Goal: Task Accomplishment & Management: Manage account settings

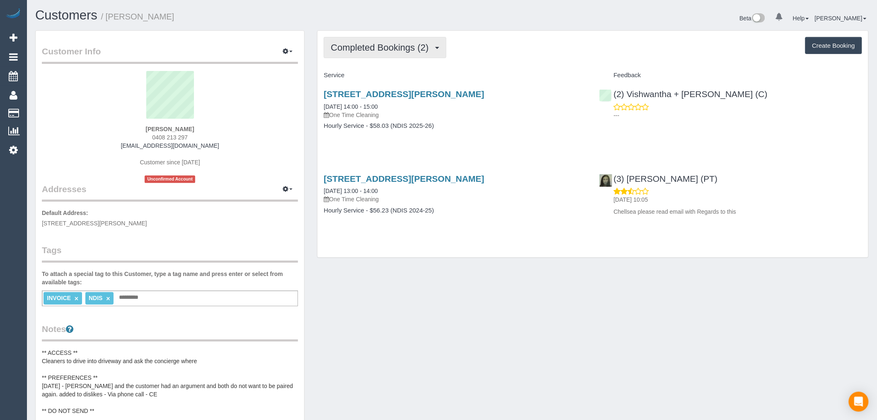
click at [403, 56] on button "Completed Bookings (2)" at bounding box center [385, 47] width 123 height 21
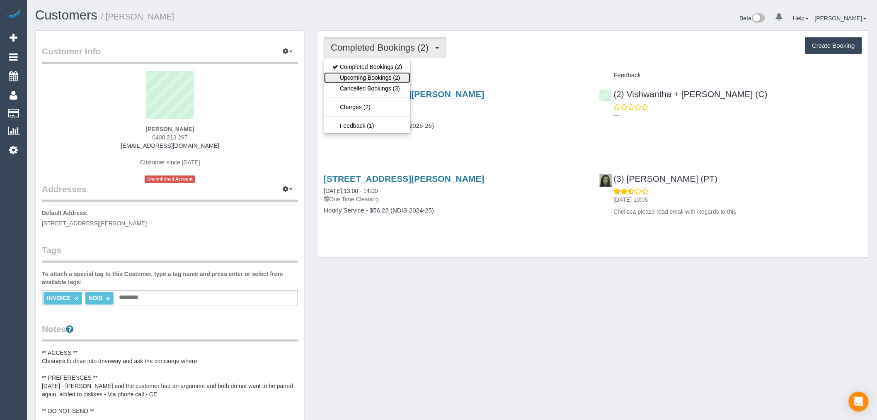
click at [376, 82] on link "Upcoming Bookings (2)" at bounding box center [367, 77] width 86 height 11
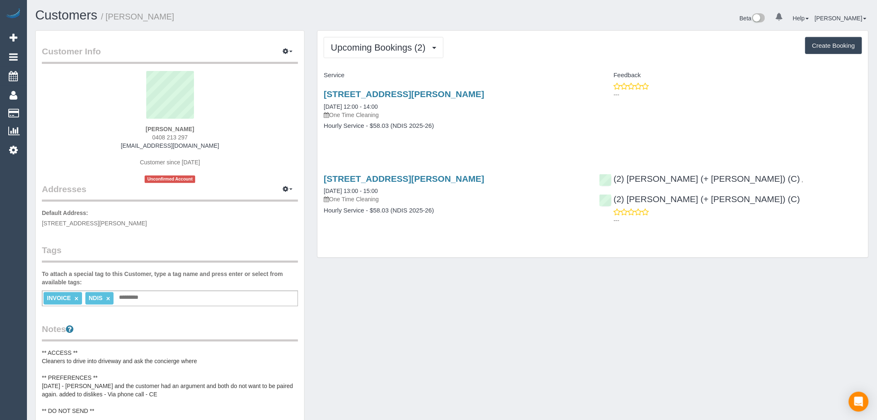
click at [396, 17] on h1 "Customers / Tom Gilbert" at bounding box center [240, 15] width 411 height 14
click at [401, 38] on button "Upcoming Bookings (2)" at bounding box center [384, 47] width 120 height 21
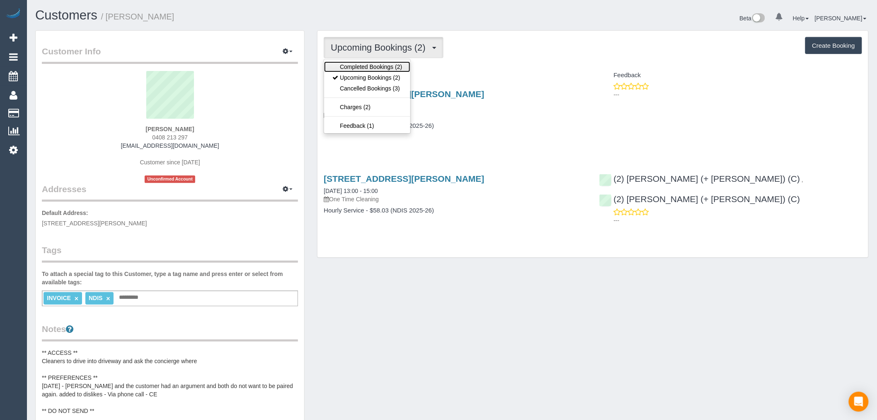
click at [385, 66] on link "Completed Bookings (2)" at bounding box center [367, 66] width 86 height 11
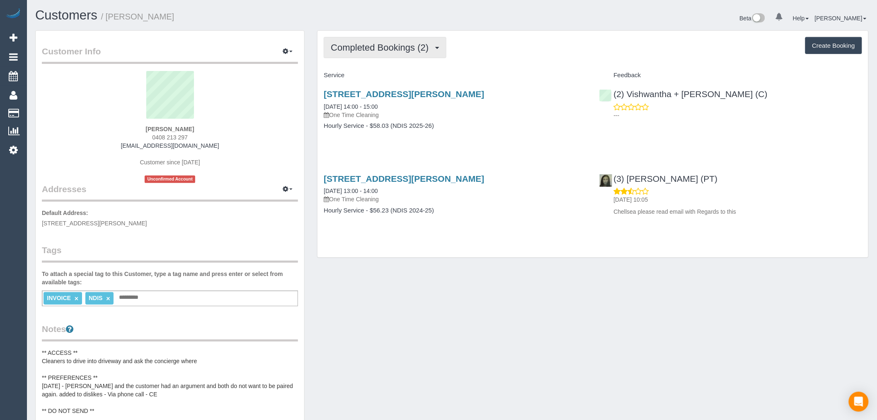
click at [399, 57] on button "Completed Bookings (2)" at bounding box center [385, 47] width 123 height 21
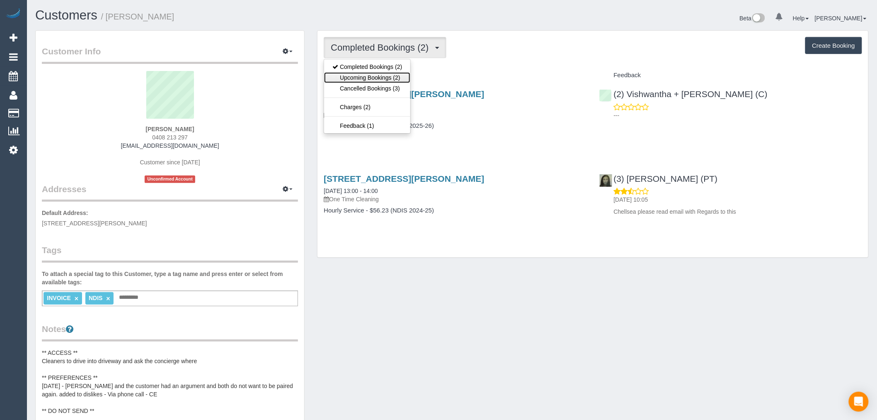
click at [386, 73] on link "Upcoming Bookings (2)" at bounding box center [367, 77] width 86 height 11
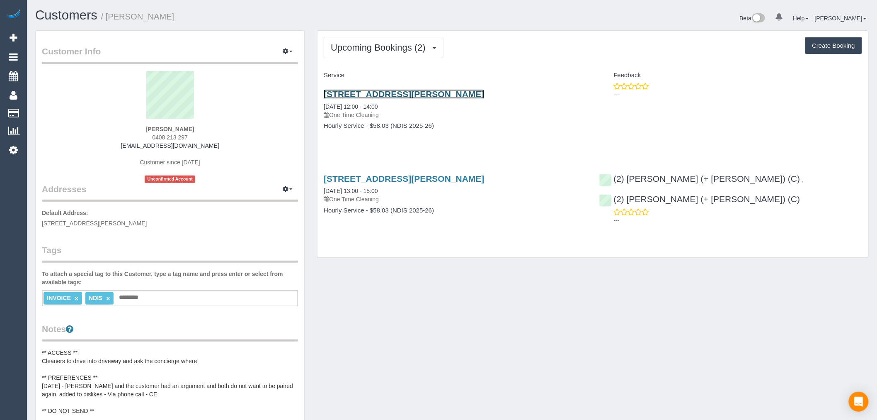
click at [443, 99] on link "108/280 Albert Street, East Melbourne, VIC 3002" at bounding box center [404, 94] width 160 height 10
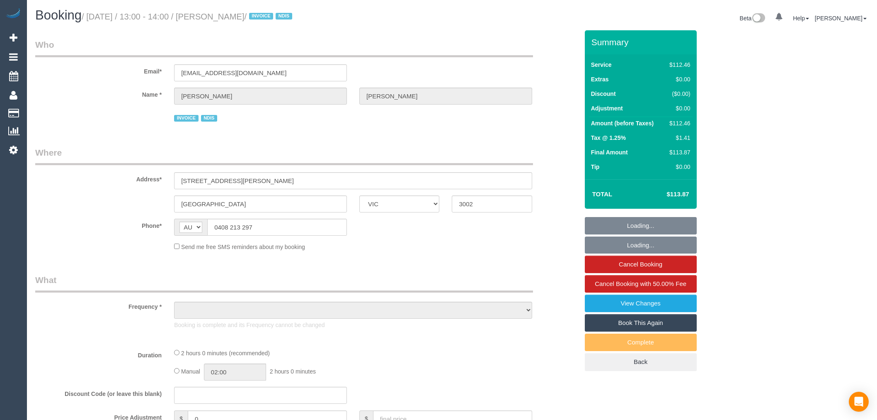
select select "VIC"
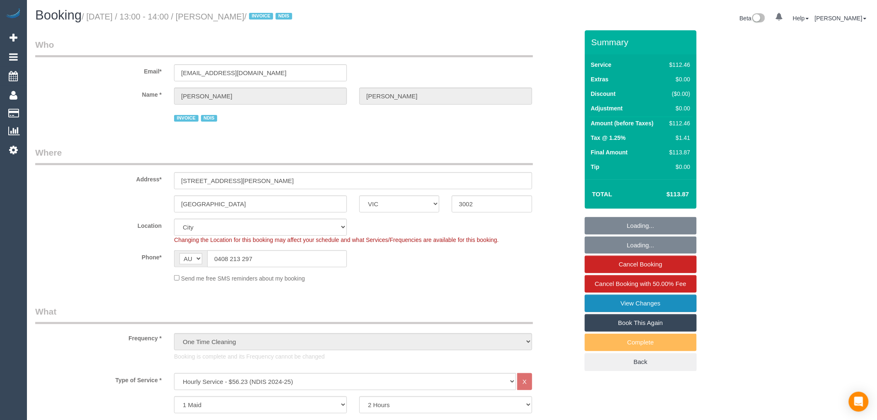
select select "object:1225"
select select "number:28"
select select "number:14"
select select "number:21"
select select "number:36"
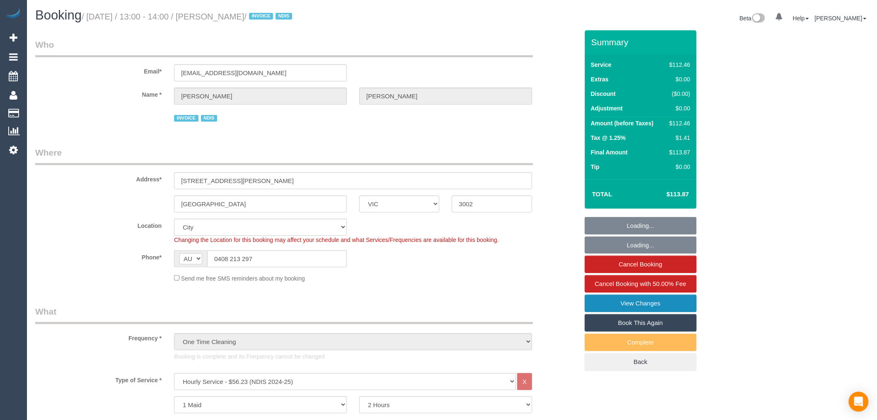
click at [659, 306] on link "View Changes" at bounding box center [641, 302] width 112 height 17
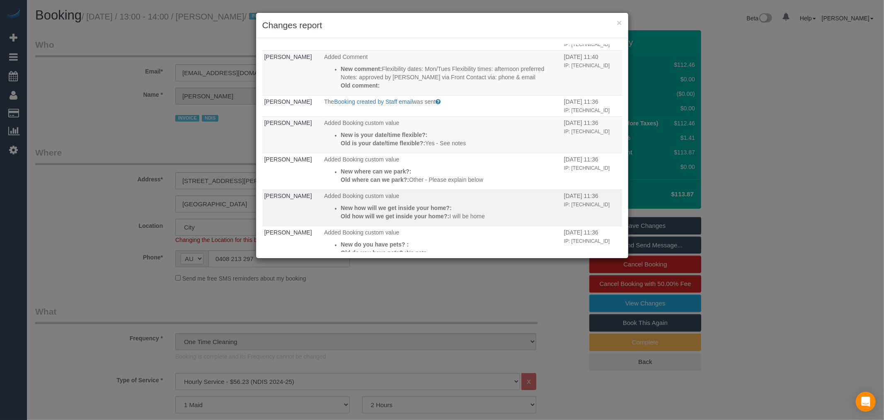
scroll to position [1023, 0]
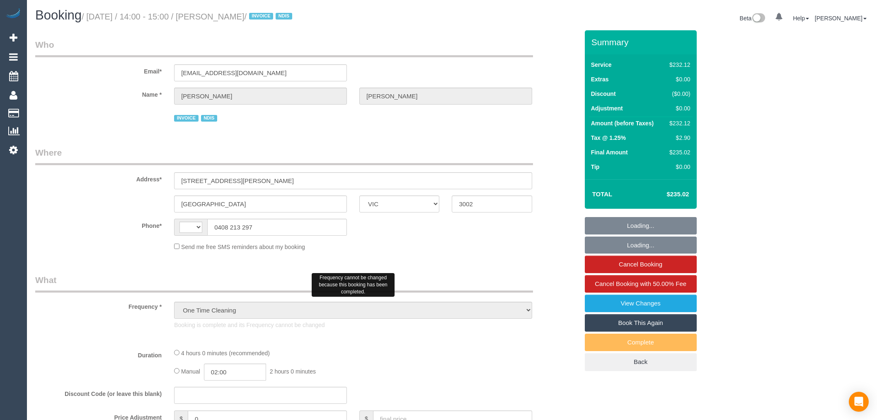
select select "VIC"
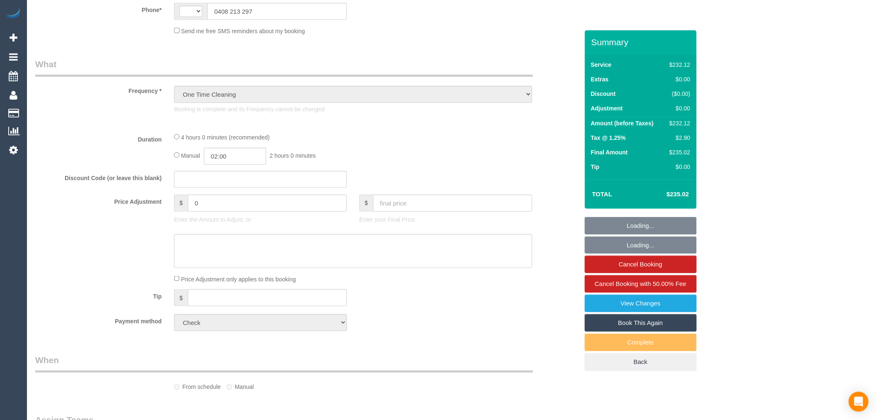
select select "string:AU"
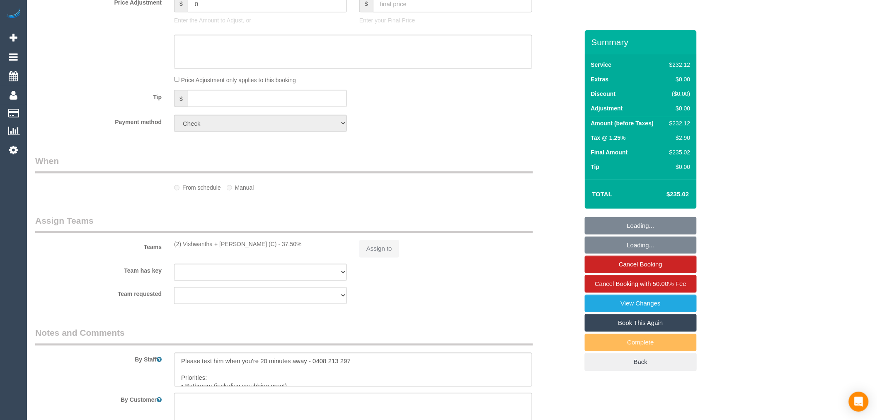
select select "240"
select select "number:28"
select select "number:14"
select select "number:19"
select select "number:23"
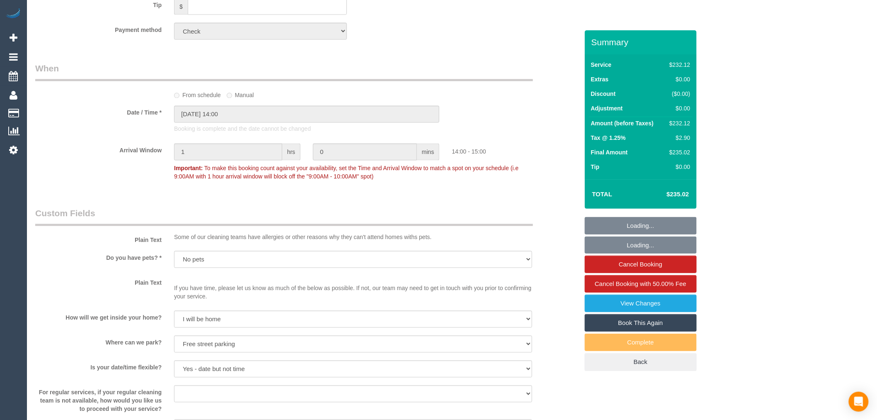
scroll to position [786, 0]
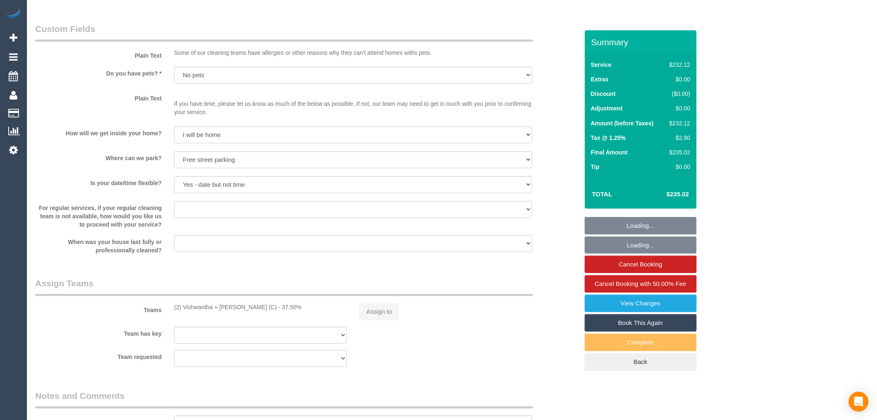
select select "object:1447"
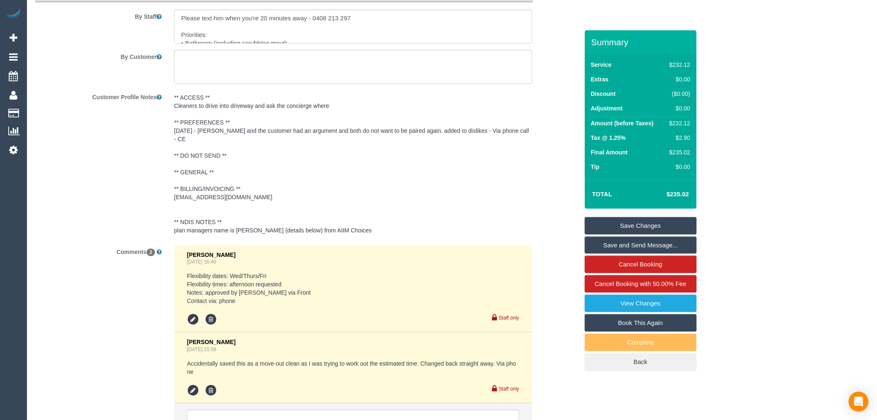
scroll to position [1266, 0]
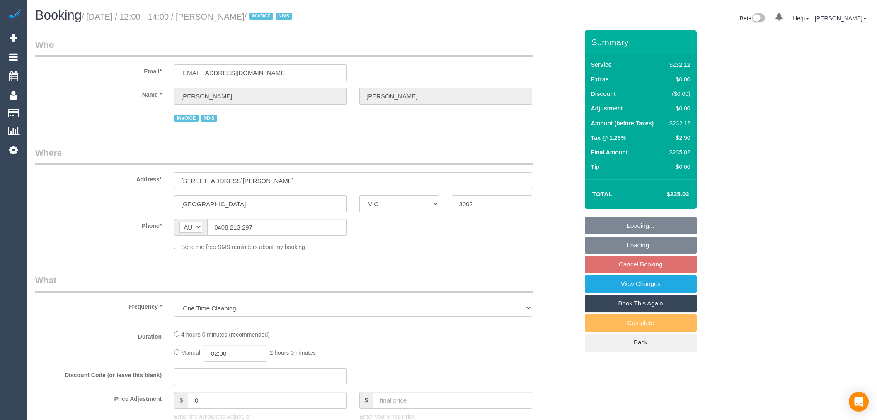
select select "VIC"
select select "240"
select select "number:28"
select select "number:14"
select select "number:19"
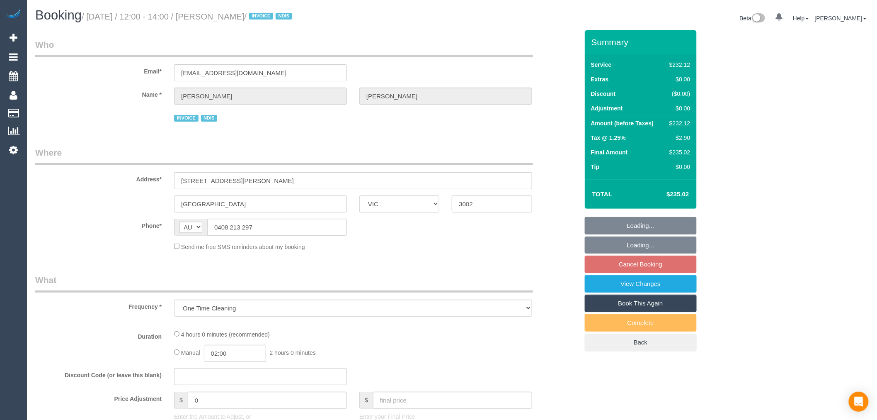
select select "number:23"
select select "number:35"
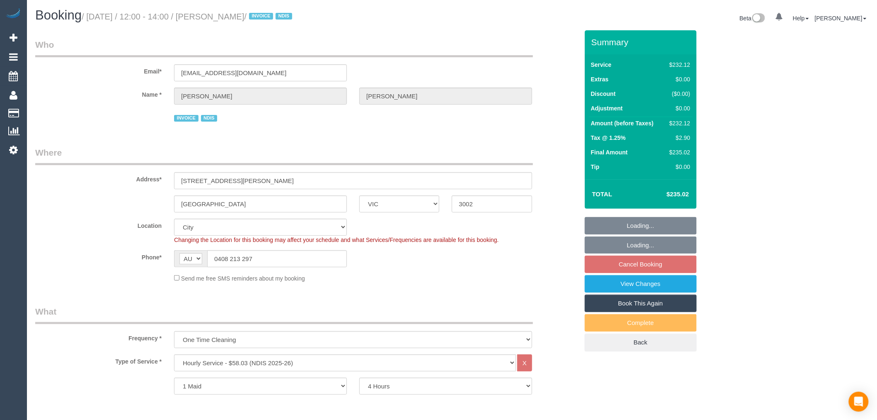
select select "object:752"
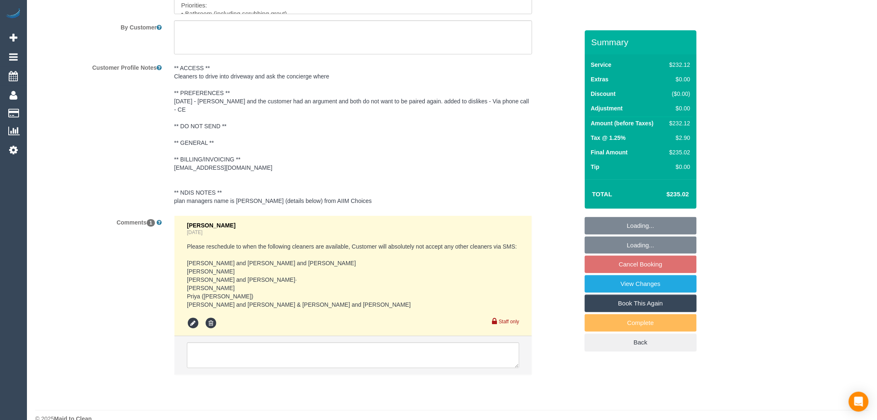
scroll to position [1246, 0]
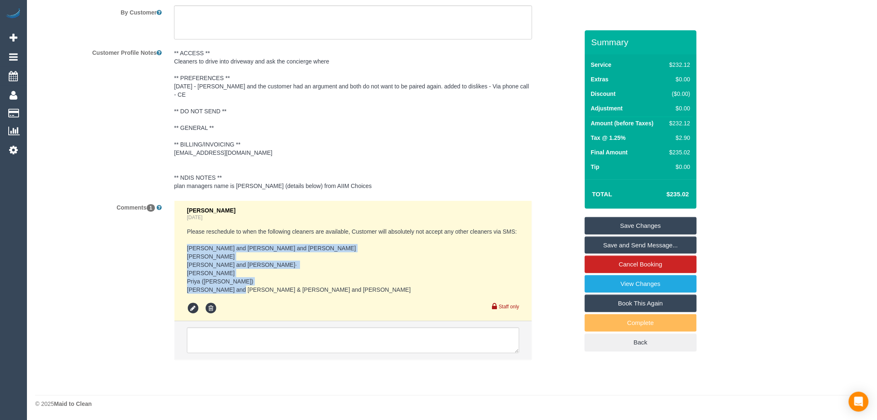
drag, startPoint x: 180, startPoint y: 194, endPoint x: 265, endPoint y: 289, distance: 127.2
click at [265, 289] on li "[PERSON_NAME] [DATE] Please reschedule to when the following cleaners are avail…" at bounding box center [353, 261] width 357 height 121
click at [230, 233] on pre "Please reschedule to when the following cleaners are available, Customer will a…" at bounding box center [353, 260] width 333 height 66
